Goal: Navigation & Orientation: Go to known website

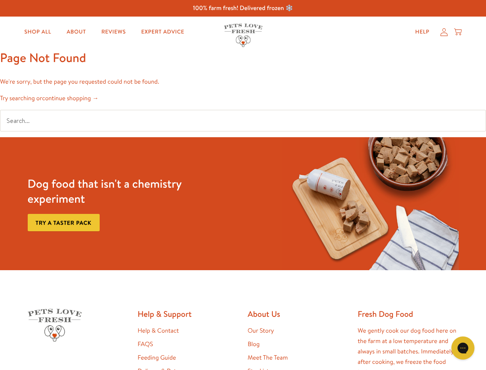
click at [243, 185] on div "Dog food that isn't a chemistry experiment Try a taster pack" at bounding box center [243, 203] width 437 height 133
click at [463, 348] on icon "Gorgias live chat" at bounding box center [462, 347] width 7 height 7
